Goal: Task Accomplishment & Management: Use online tool/utility

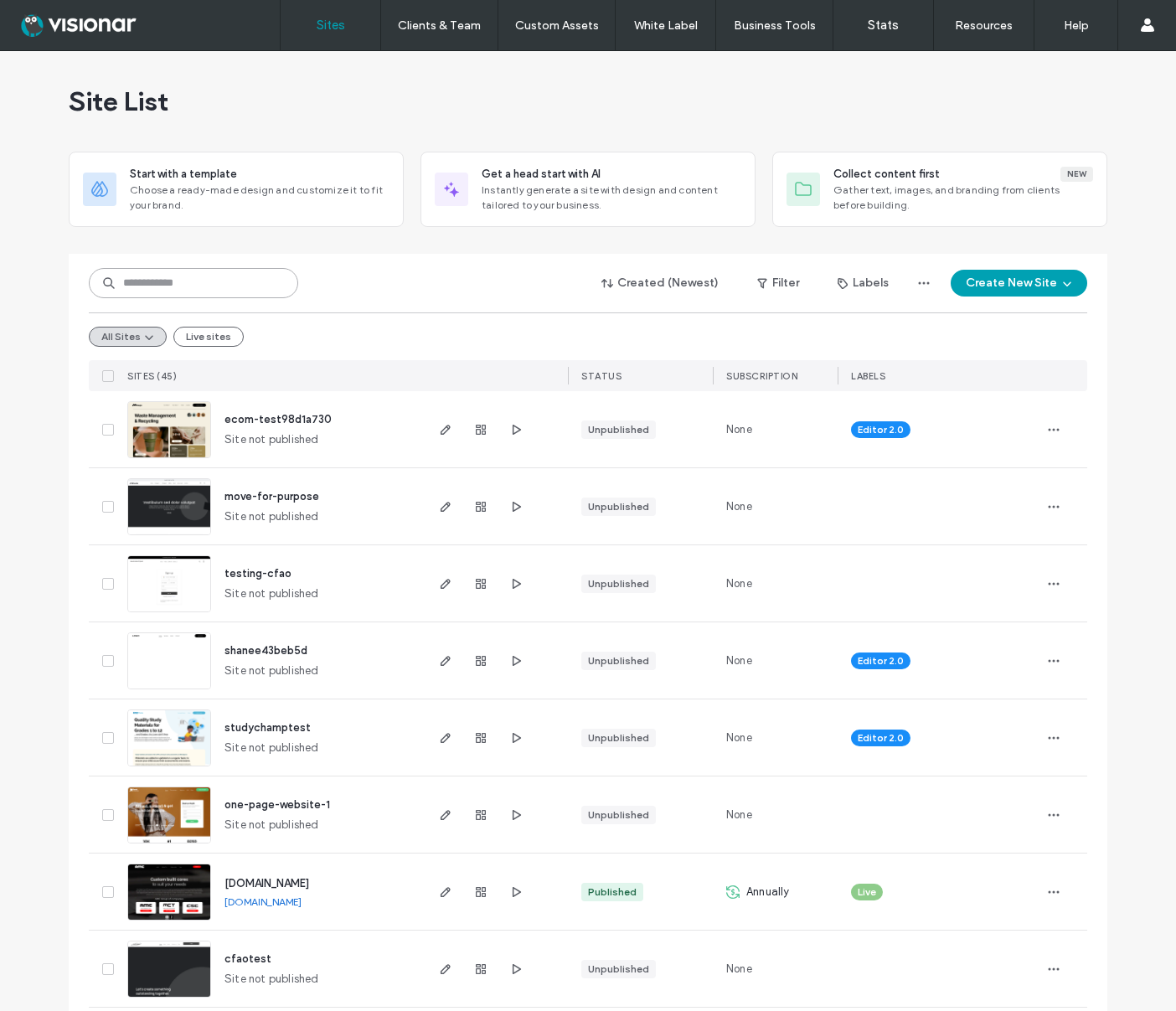
click at [163, 285] on input at bounding box center [193, 283] width 210 height 30
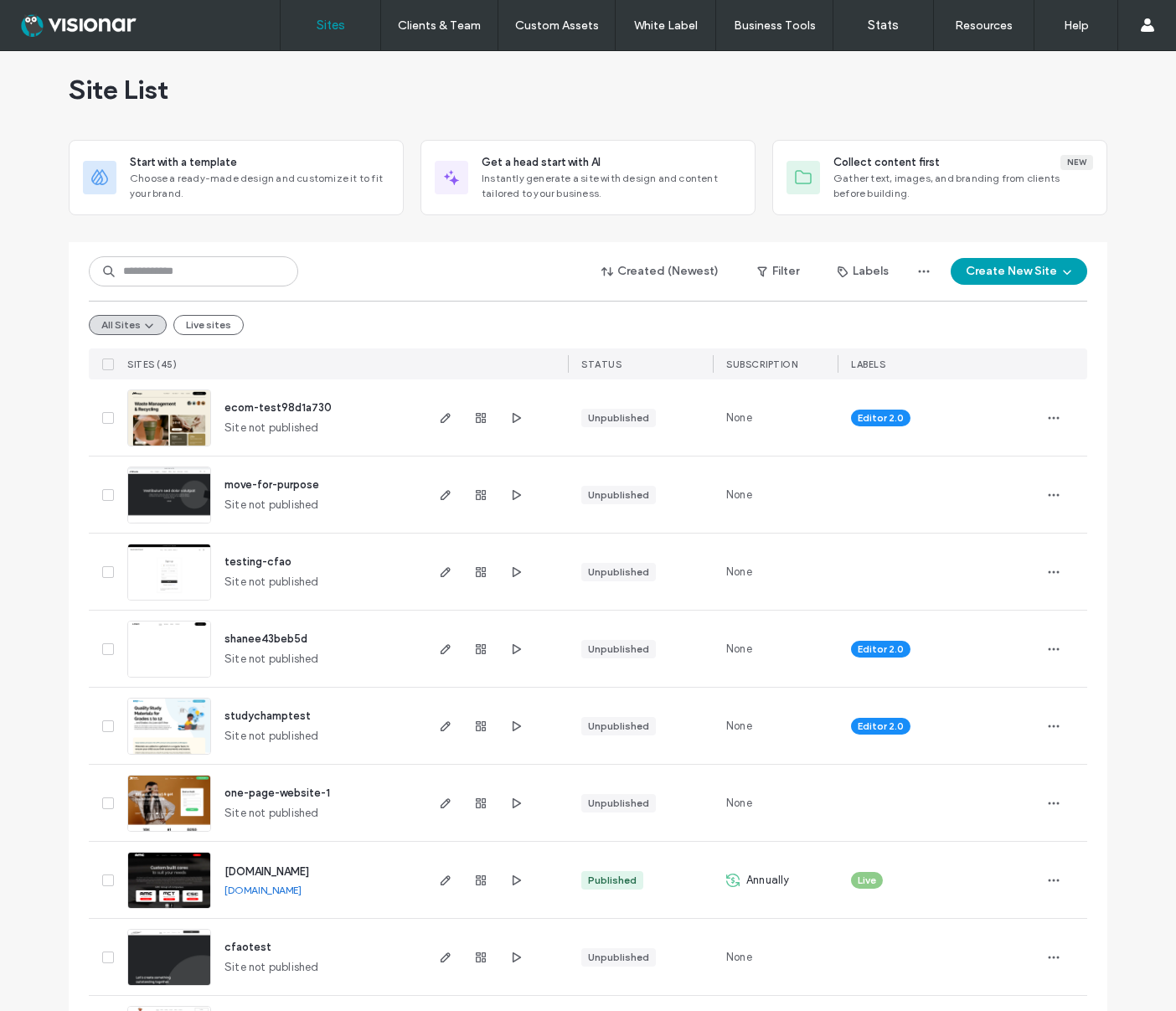
scroll to position [19, 0]
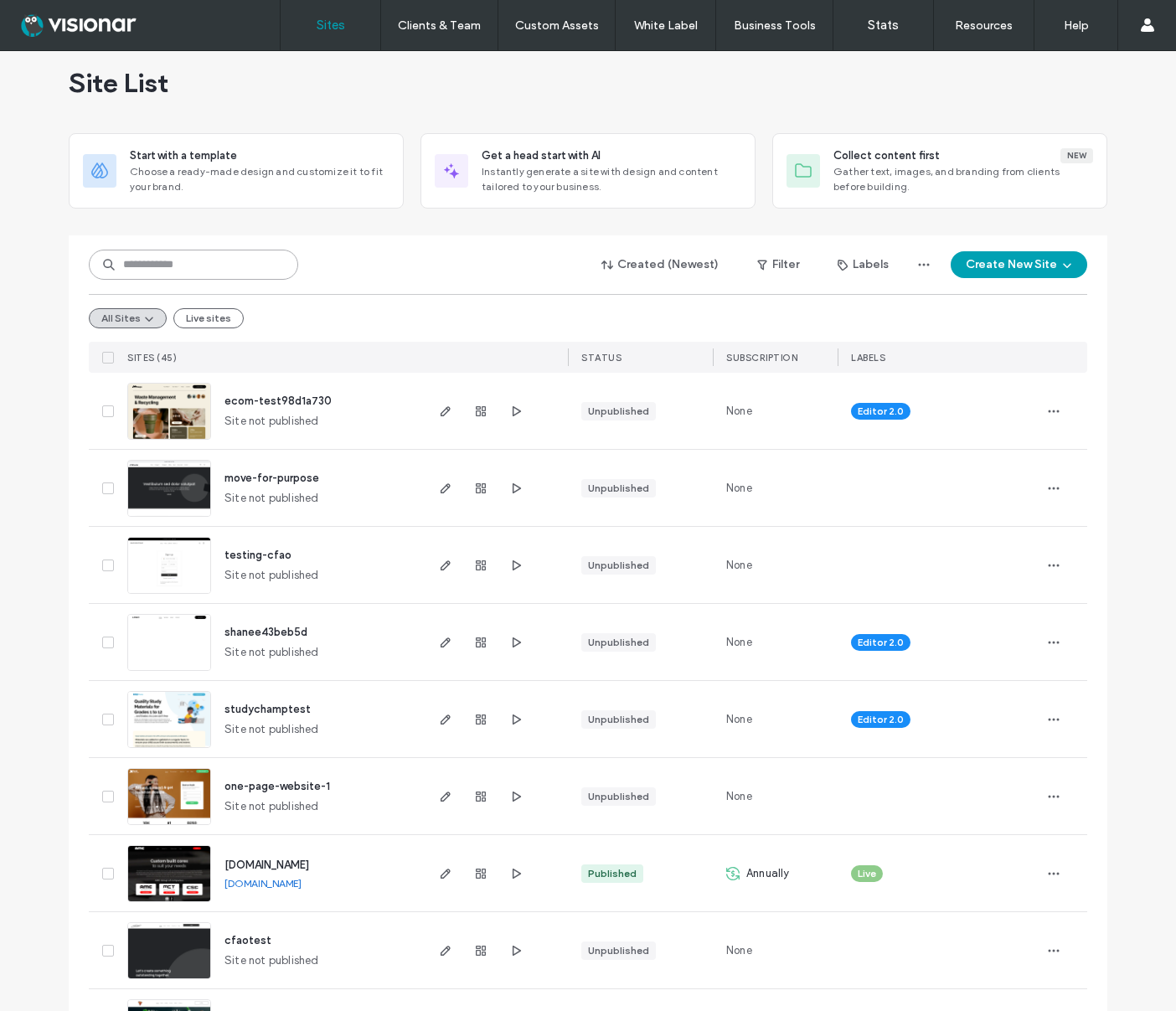
click at [176, 259] on input at bounding box center [193, 264] width 210 height 30
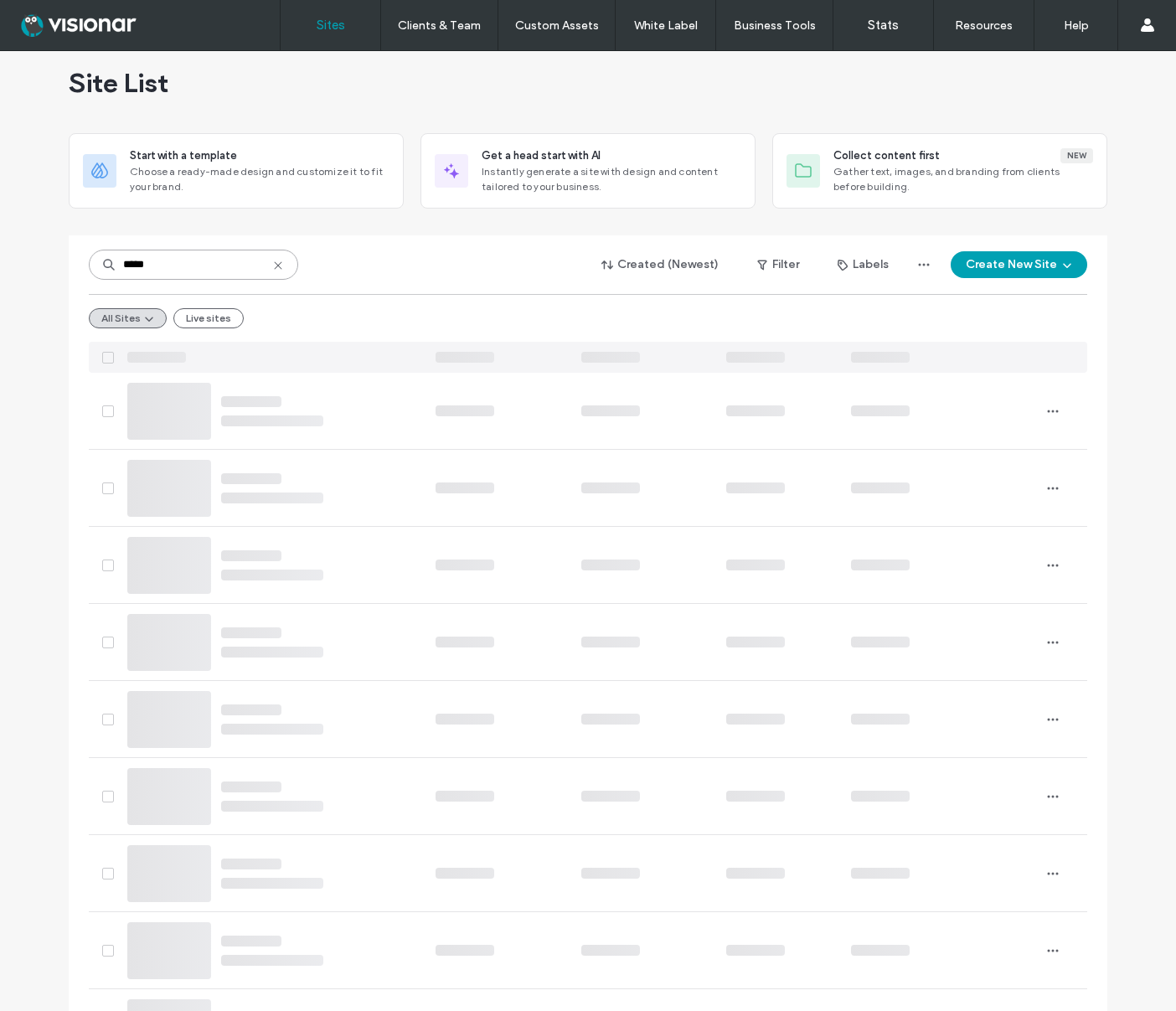
scroll to position [0, 0]
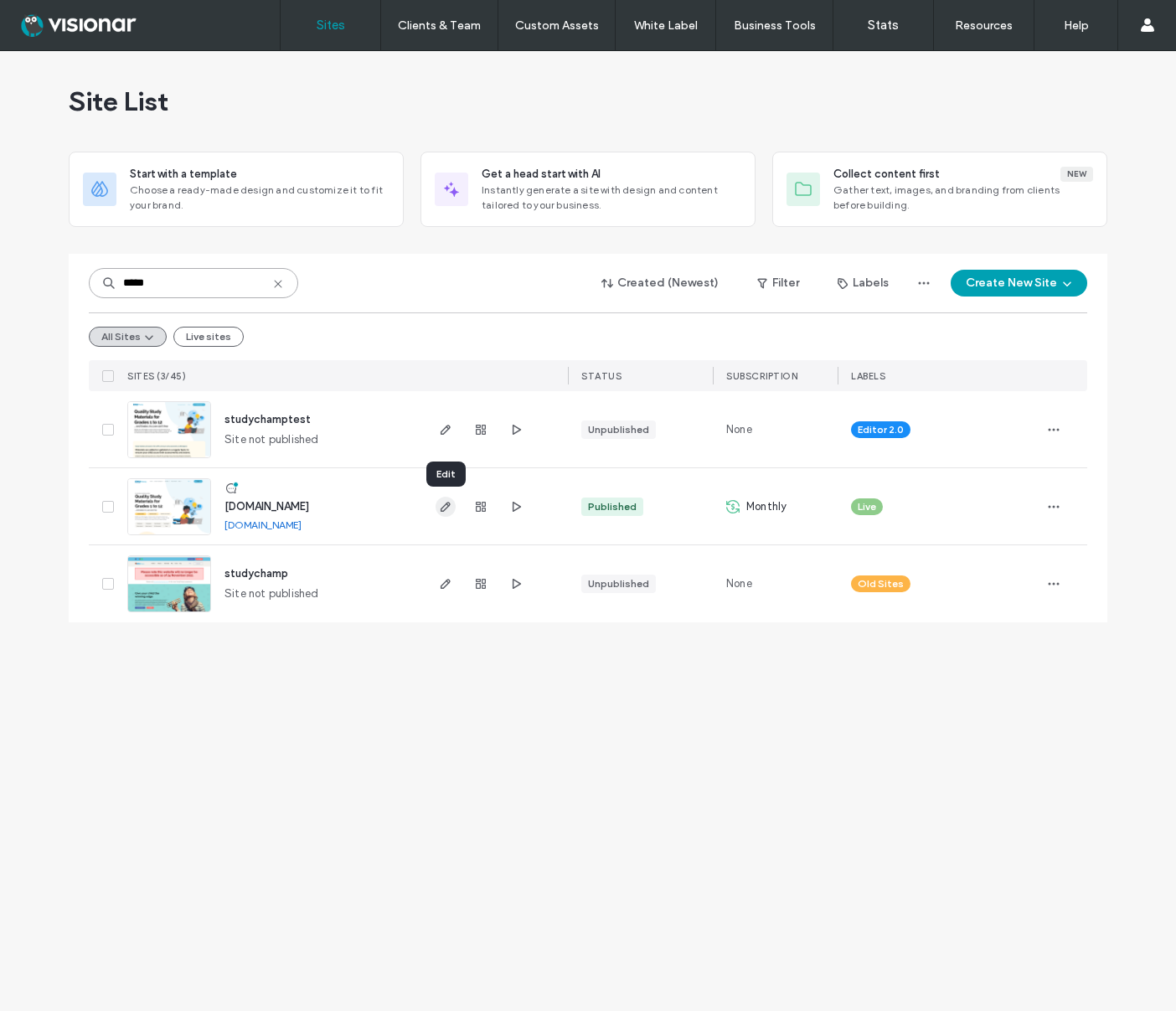
type input "*****"
click at [441, 500] on icon "button" at bounding box center [446, 507] width 14 height 14
